Goal: Task Accomplishment & Management: Complete application form

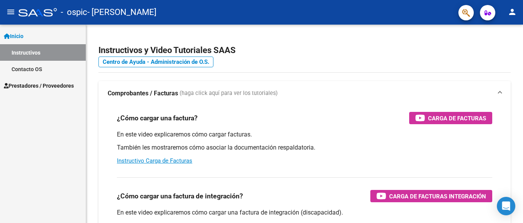
click at [18, 54] on link "Instructivos" at bounding box center [43, 52] width 86 height 17
click at [513, 13] on mat-icon "person" at bounding box center [511, 11] width 9 height 9
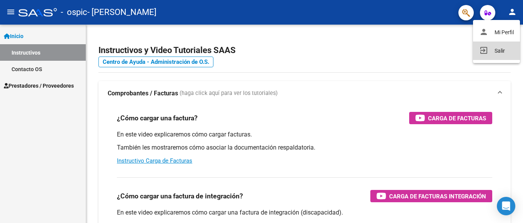
click at [499, 50] on button "exit_to_app Salir" at bounding box center [496, 51] width 47 height 18
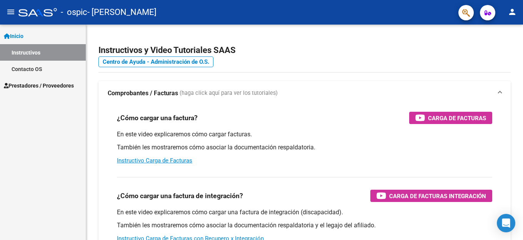
click at [20, 35] on span "Inicio" at bounding box center [14, 36] width 20 height 8
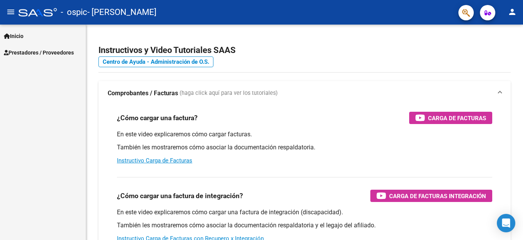
click at [20, 34] on span "Inicio" at bounding box center [14, 36] width 20 height 8
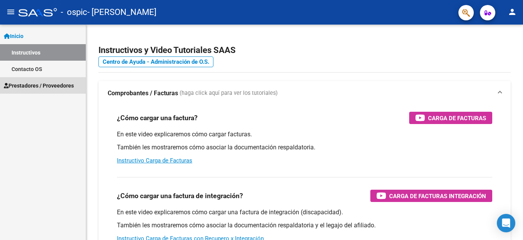
click at [22, 86] on span "Prestadores / Proveedores" at bounding box center [39, 85] width 70 height 8
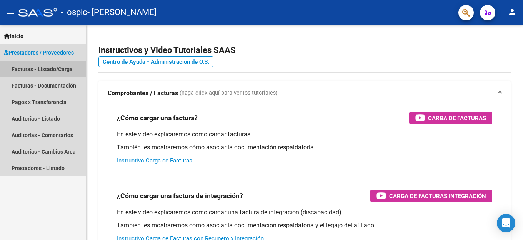
click at [18, 68] on link "Facturas - Listado/Carga" at bounding box center [43, 69] width 86 height 17
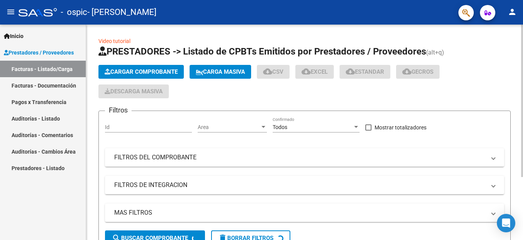
click at [133, 80] on div "Cargar Comprobante Carga Masiva cloud_download CSV cloud_download EXCEL cloud_d…" at bounding box center [304, 81] width 412 height 33
click at [133, 74] on span "Cargar Comprobante" at bounding box center [141, 71] width 73 height 7
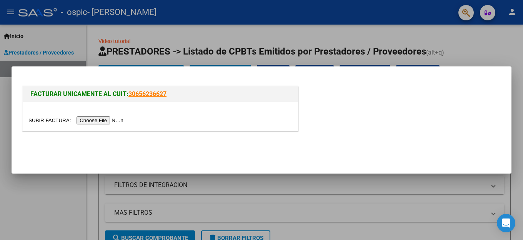
click at [103, 121] on input "file" at bounding box center [76, 120] width 97 height 8
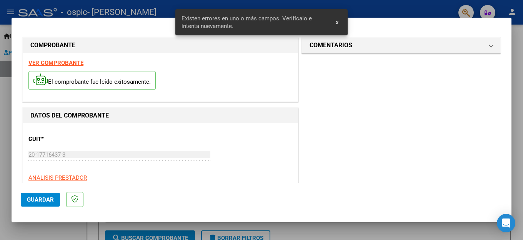
scroll to position [190, 0]
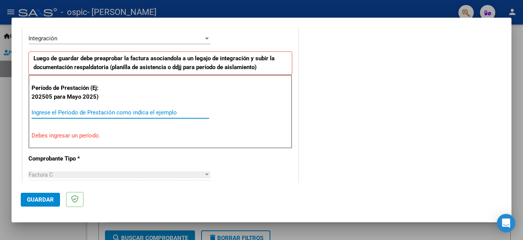
click at [64, 111] on input "Ingrese el Período de Prestación como indica el ejemplo" at bounding box center [121, 112] width 178 height 7
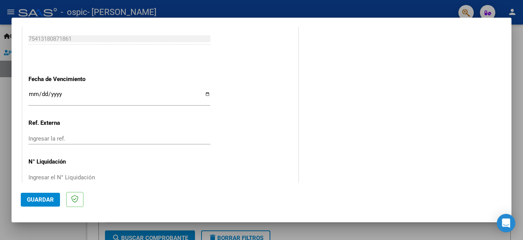
scroll to position [511, 0]
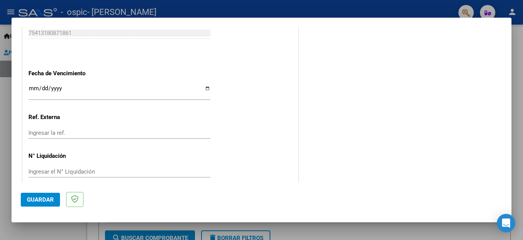
type input "202509"
click at [47, 200] on span "Guardar" at bounding box center [40, 199] width 27 height 7
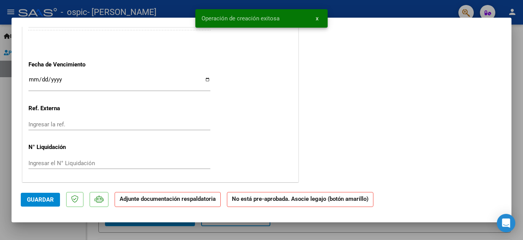
scroll to position [0, 0]
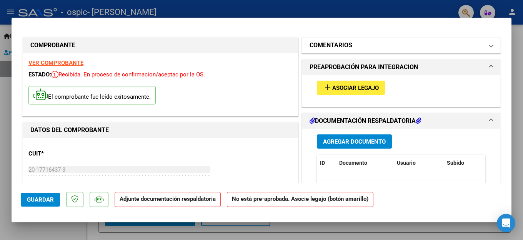
click at [489, 45] on span at bounding box center [490, 45] width 3 height 9
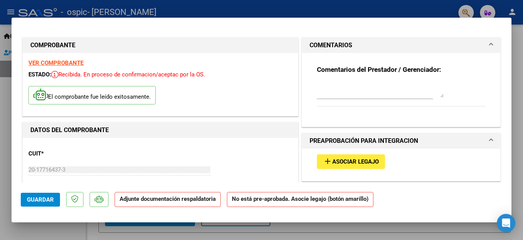
click at [489, 45] on span at bounding box center [490, 45] width 3 height 9
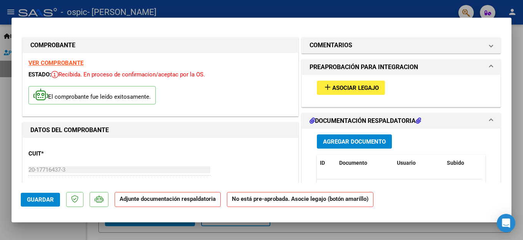
click at [489, 63] on span at bounding box center [490, 67] width 3 height 9
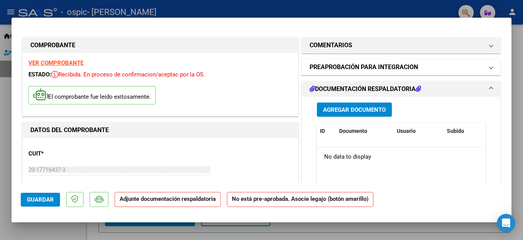
click at [489, 65] on span at bounding box center [490, 67] width 3 height 9
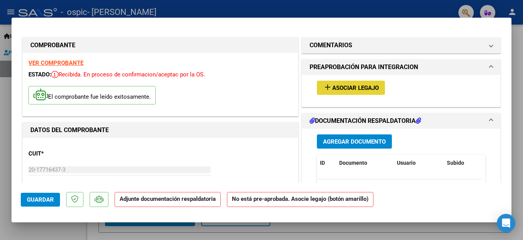
click at [342, 88] on span "Asociar Legajo" at bounding box center [355, 88] width 47 height 7
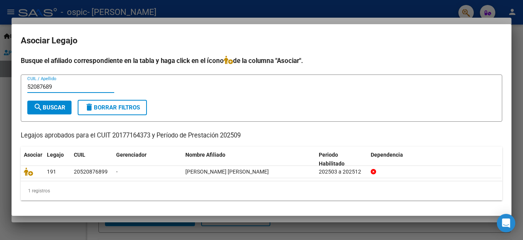
click at [52, 104] on span "search Buscar" at bounding box center [49, 107] width 32 height 7
drag, startPoint x: 73, startPoint y: 85, endPoint x: 33, endPoint y: 99, distance: 42.4
click at [43, 92] on div "52087689 CUIL / Apellido" at bounding box center [70, 87] width 87 height 12
type input "5"
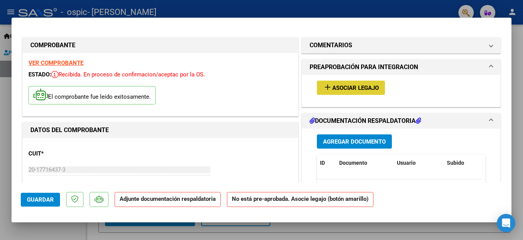
scroll to position [38, 0]
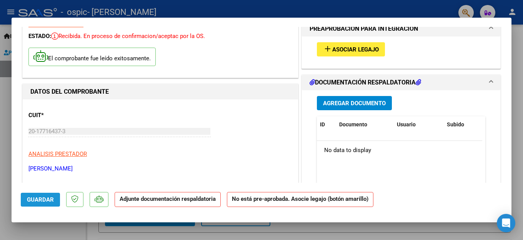
click at [41, 200] on span "Guardar" at bounding box center [40, 199] width 27 height 7
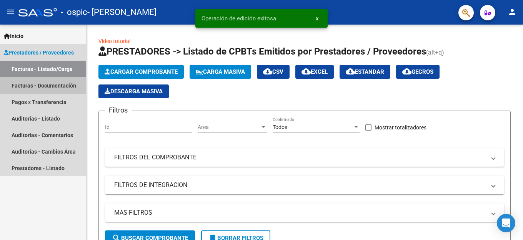
click at [24, 85] on link "Facturas - Documentación" at bounding box center [43, 85] width 86 height 17
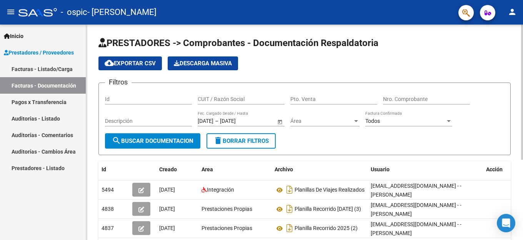
scroll to position [77, 0]
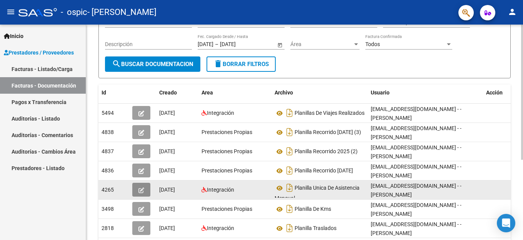
click at [140, 190] on icon "button" at bounding box center [141, 191] width 6 height 6
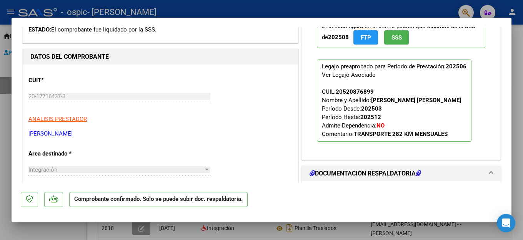
scroll to position [192, 0]
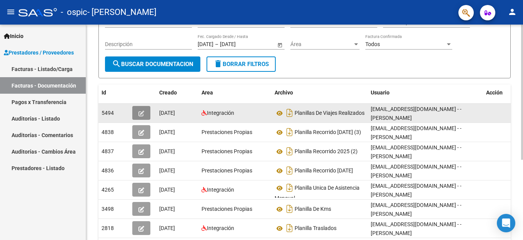
click at [139, 113] on icon "button" at bounding box center [141, 114] width 6 height 6
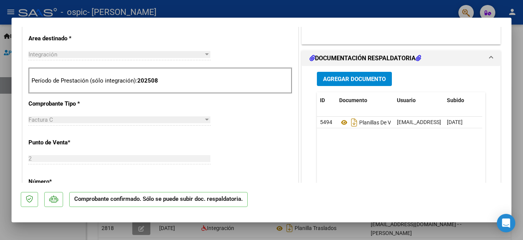
scroll to position [115, 0]
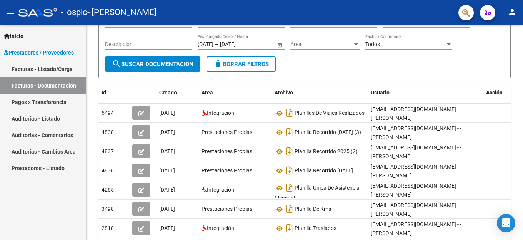
click at [18, 67] on link "Facturas - Listado/Carga" at bounding box center [43, 69] width 86 height 17
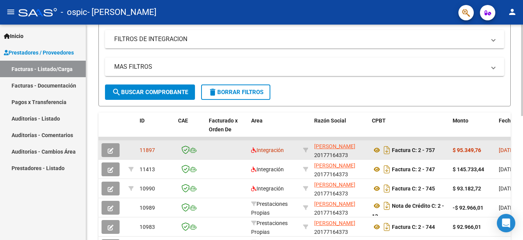
scroll to position [166, 0]
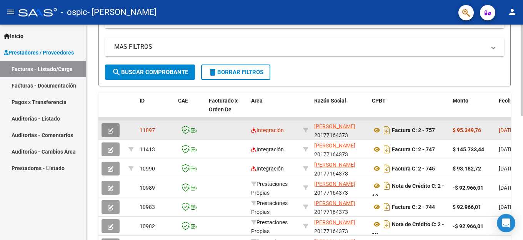
click at [110, 129] on icon "button" at bounding box center [111, 131] width 6 height 6
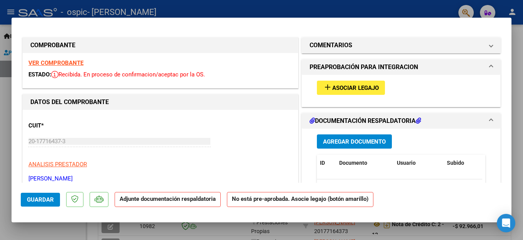
click at [351, 83] on button "add Asociar Legajo" at bounding box center [351, 88] width 68 height 14
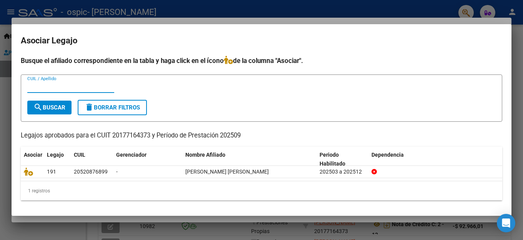
click at [57, 85] on input "CUIL / Apellido" at bounding box center [70, 86] width 87 height 7
type input "20520876899"
click at [60, 105] on span "search Buscar" at bounding box center [49, 107] width 32 height 7
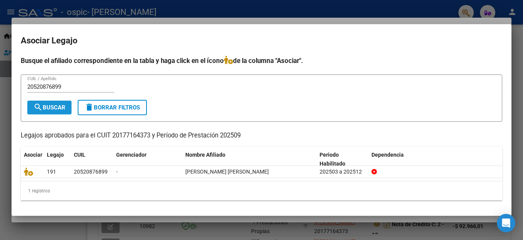
click at [60, 105] on span "search Buscar" at bounding box center [49, 107] width 32 height 7
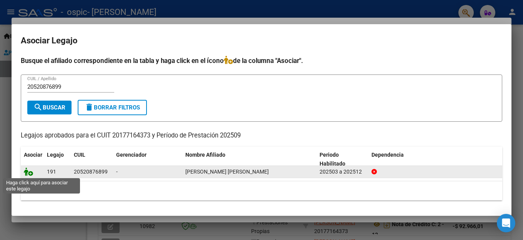
click at [28, 170] on icon at bounding box center [28, 172] width 9 height 8
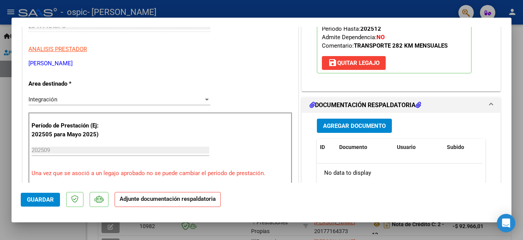
scroll to position [154, 0]
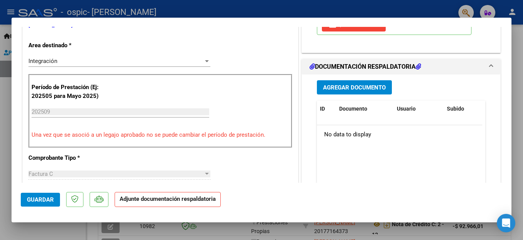
click at [45, 200] on span "Guardar" at bounding box center [40, 199] width 27 height 7
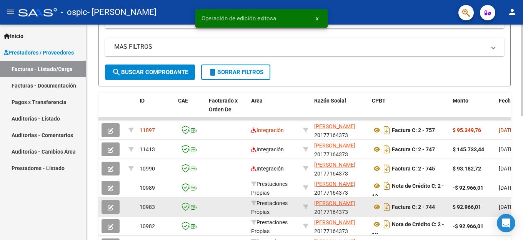
scroll to position [166, 0]
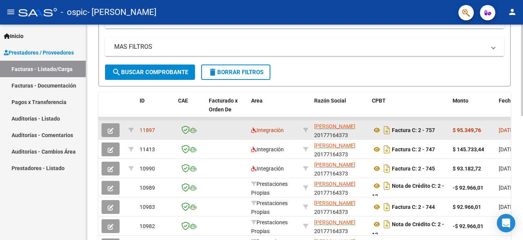
click at [109, 131] on icon "button" at bounding box center [111, 131] width 6 height 6
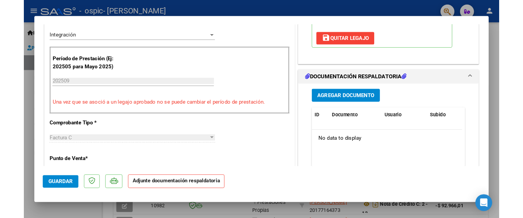
scroll to position [192, 0]
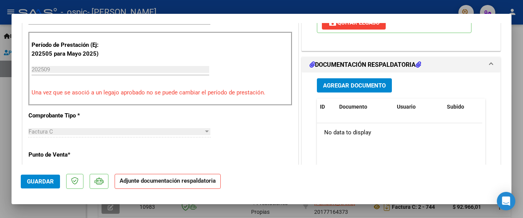
click at [351, 86] on span "Agregar Documento" at bounding box center [354, 85] width 63 height 7
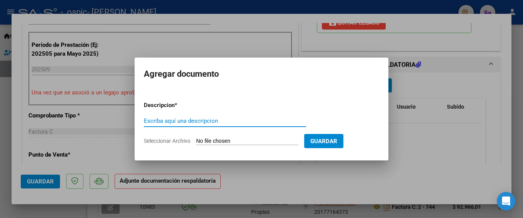
type input "T"
type input "Planilla de Recorido"
click at [324, 140] on span "Guardar" at bounding box center [323, 141] width 27 height 7
click at [234, 139] on input "Seleccionar Archivo" at bounding box center [247, 141] width 102 height 7
type input "C:\fakepath\CamScanner [DATE] 18.47.pdf"
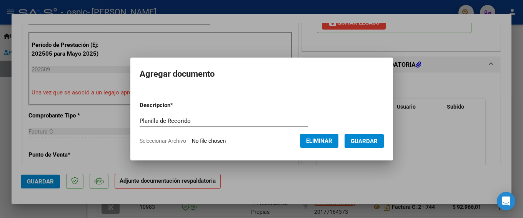
click at [217, 121] on input "Planilla de Recorido" at bounding box center [224, 121] width 168 height 7
type input "Planilla de Recorido [DATE]"
click at [367, 141] on span "Guardar" at bounding box center [364, 141] width 27 height 7
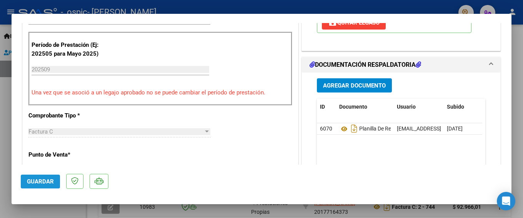
click at [41, 183] on span "Guardar" at bounding box center [40, 181] width 27 height 7
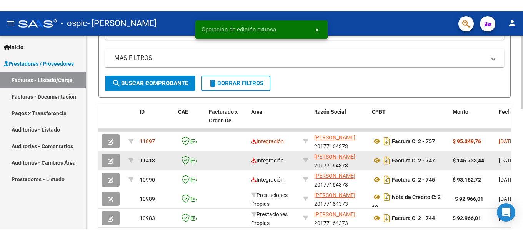
scroll to position [166, 0]
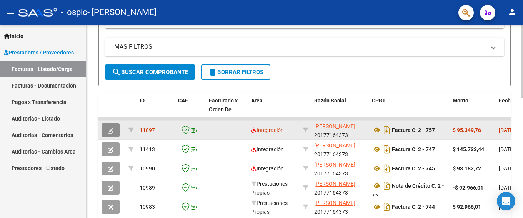
click at [110, 127] on span "button" at bounding box center [111, 130] width 6 height 7
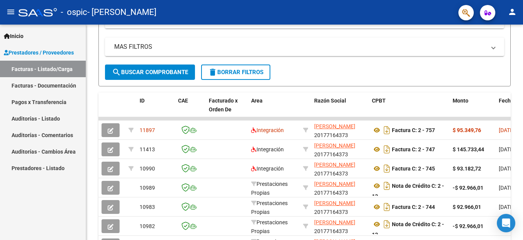
click at [24, 67] on link "Facturas - Listado/Carga" at bounding box center [43, 69] width 86 height 17
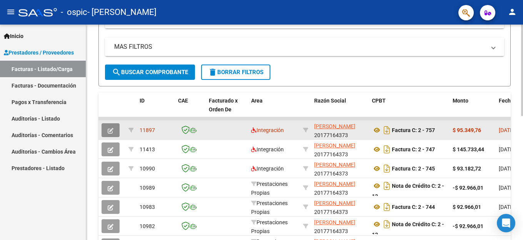
click at [110, 135] on button "button" at bounding box center [110, 130] width 18 height 14
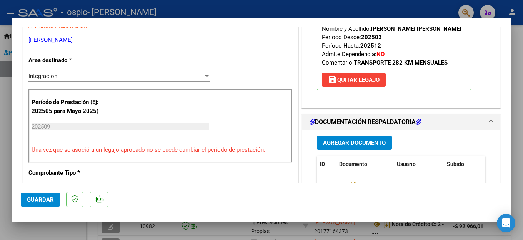
scroll to position [154, 0]
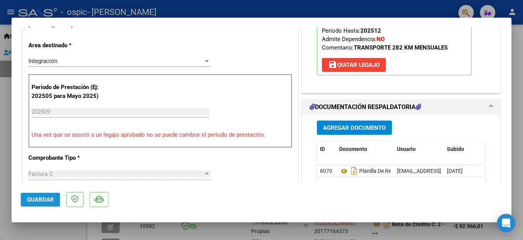
click at [38, 200] on span "Guardar" at bounding box center [40, 199] width 27 height 7
